Goal: Check status

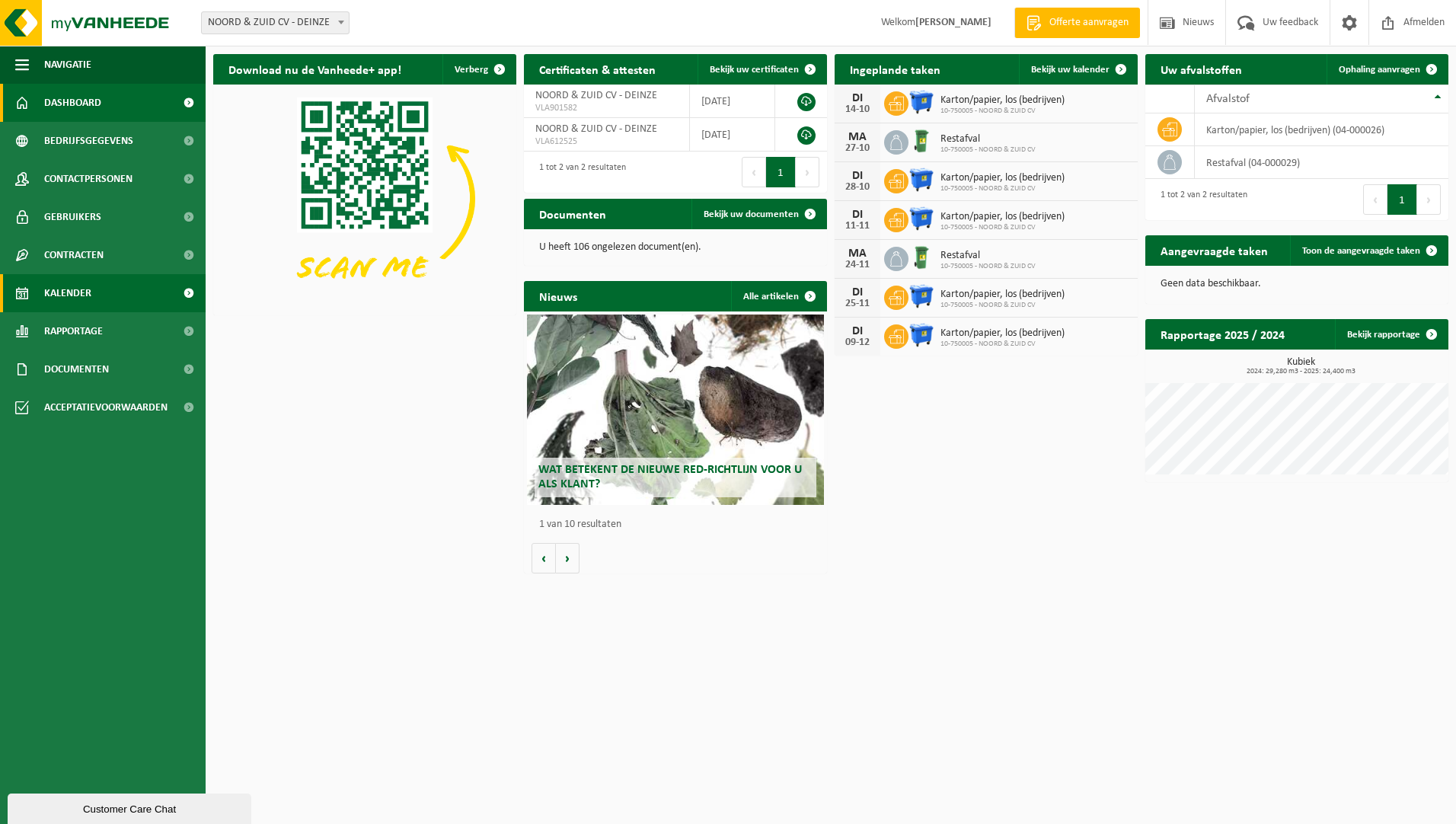
click at [67, 294] on span "Kalender" at bounding box center [68, 293] width 48 height 38
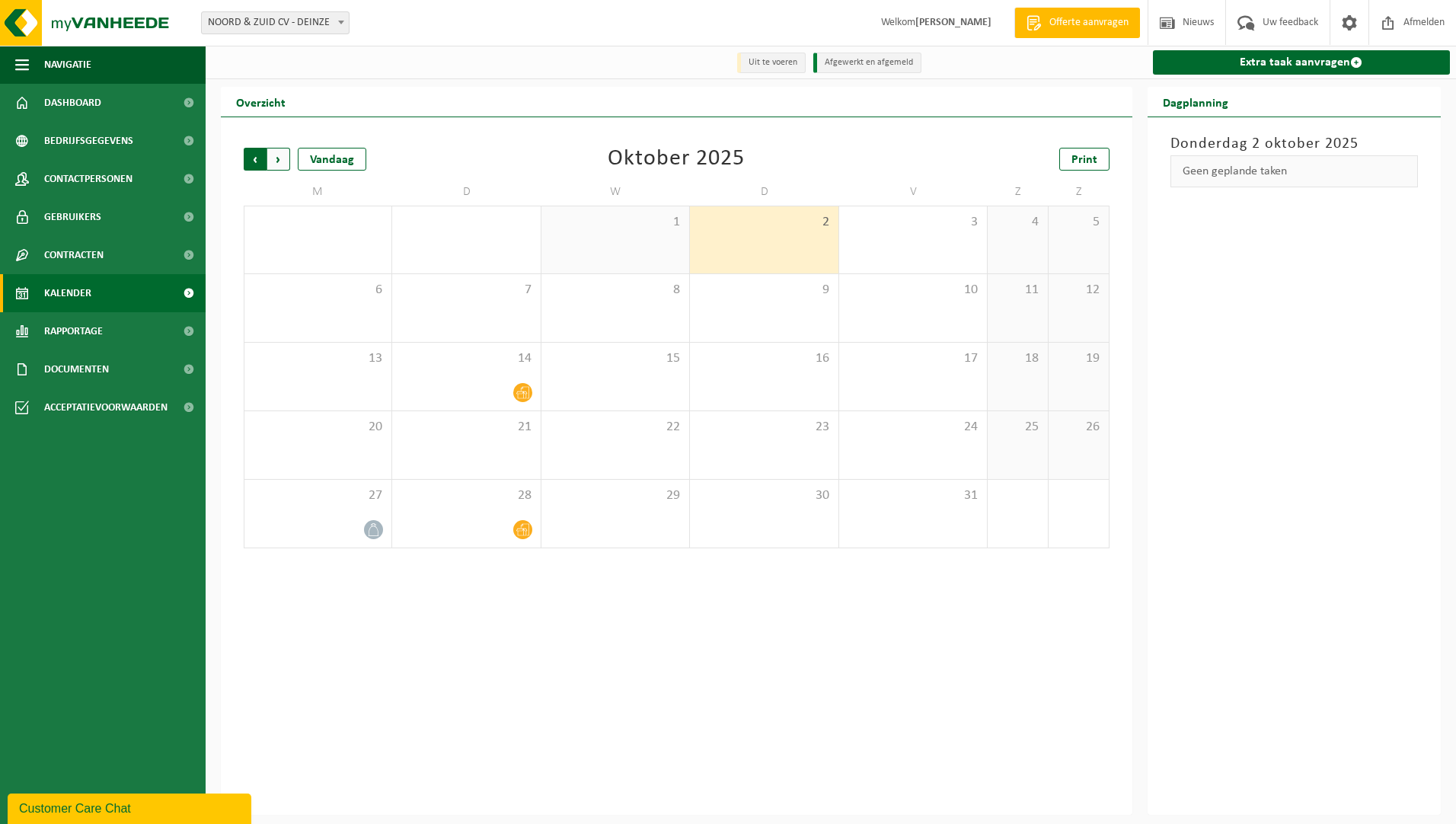
click at [277, 157] on span "Volgende" at bounding box center [278, 159] width 23 height 23
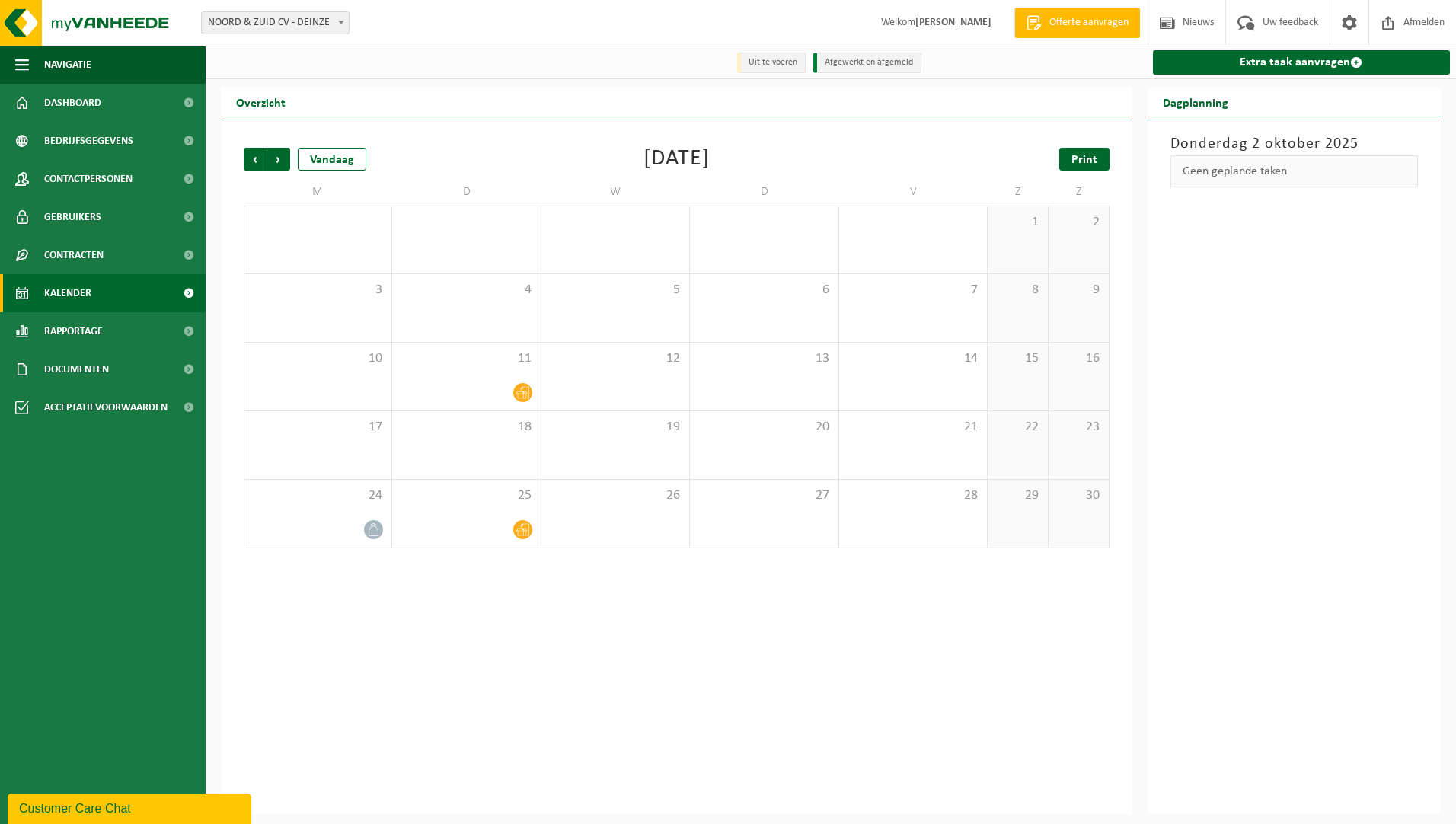
click at [1087, 161] on span "Print" at bounding box center [1084, 160] width 26 height 13
click at [282, 162] on span "Volgende" at bounding box center [278, 159] width 23 height 23
